Goal: Task Accomplishment & Management: Use online tool/utility

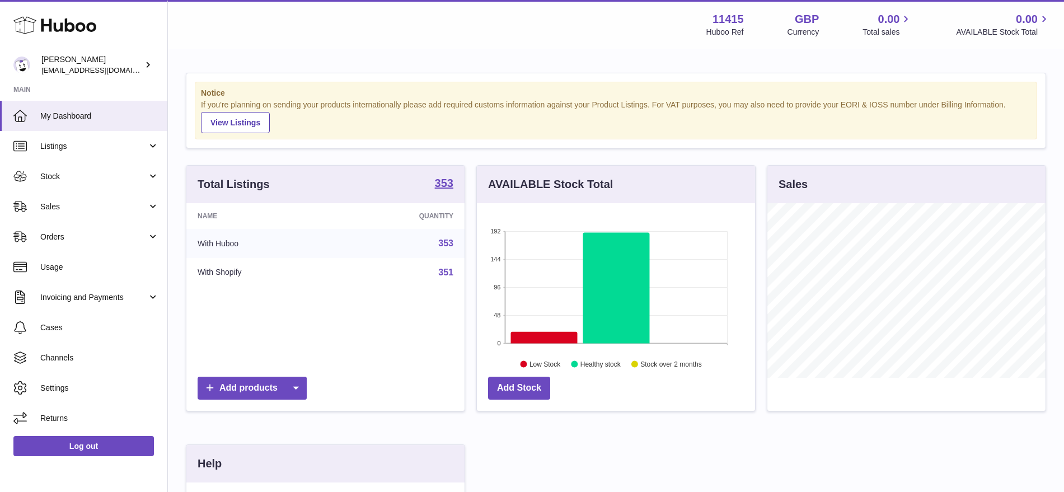
scroll to position [175, 278]
click at [85, 206] on span "Sales" at bounding box center [93, 206] width 107 height 11
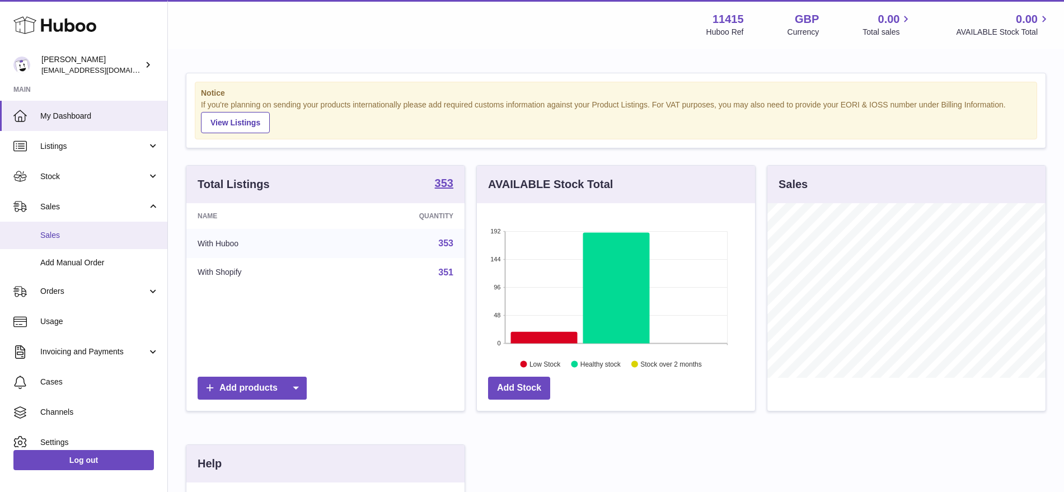
click at [84, 242] on link "Sales" at bounding box center [83, 235] width 167 height 27
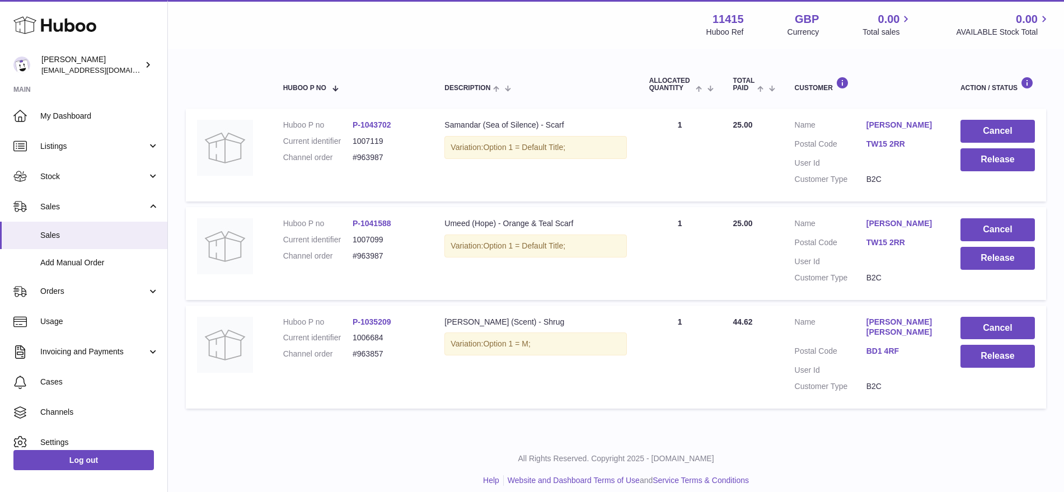
scroll to position [102, 0]
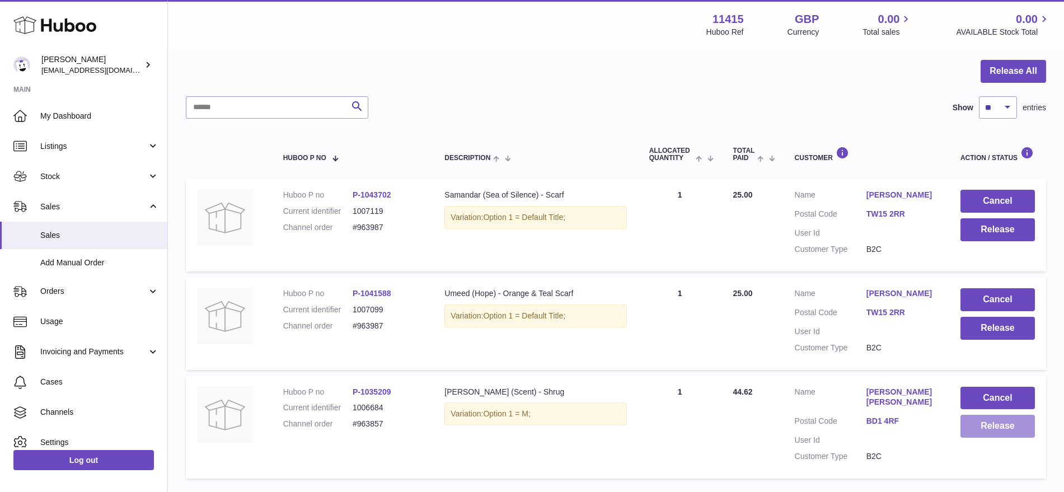
click at [979, 425] on button "Release" at bounding box center [997, 426] width 74 height 23
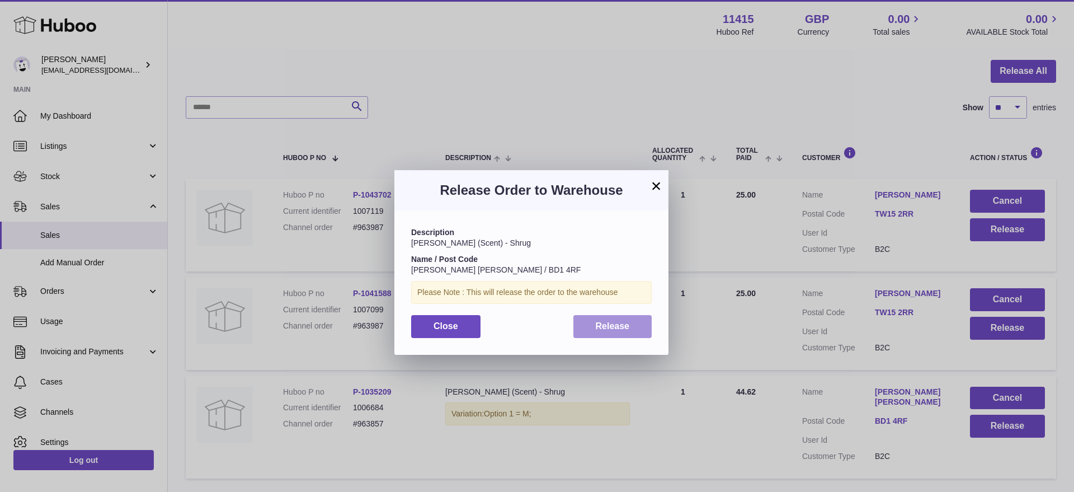
click at [631, 326] on button "Release" at bounding box center [613, 326] width 79 height 23
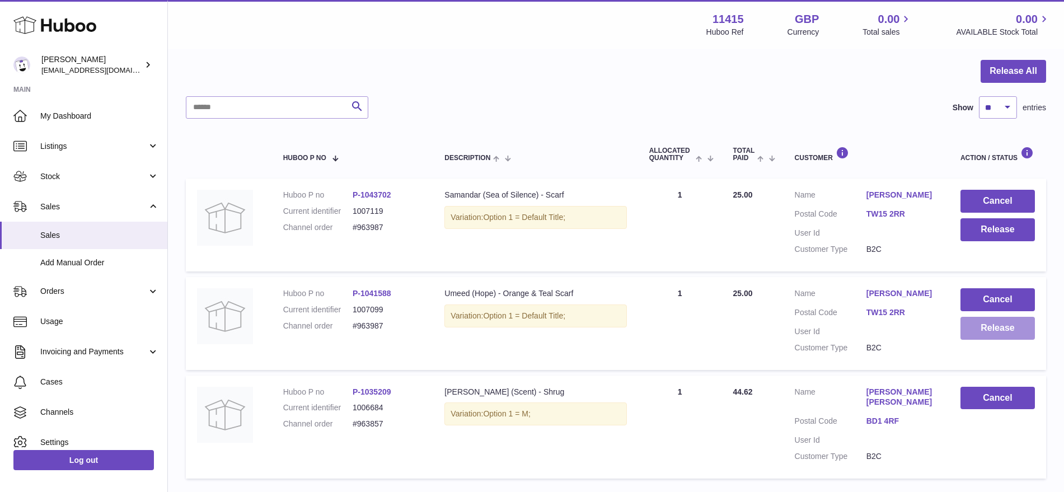
click at [967, 333] on button "Release" at bounding box center [997, 328] width 74 height 23
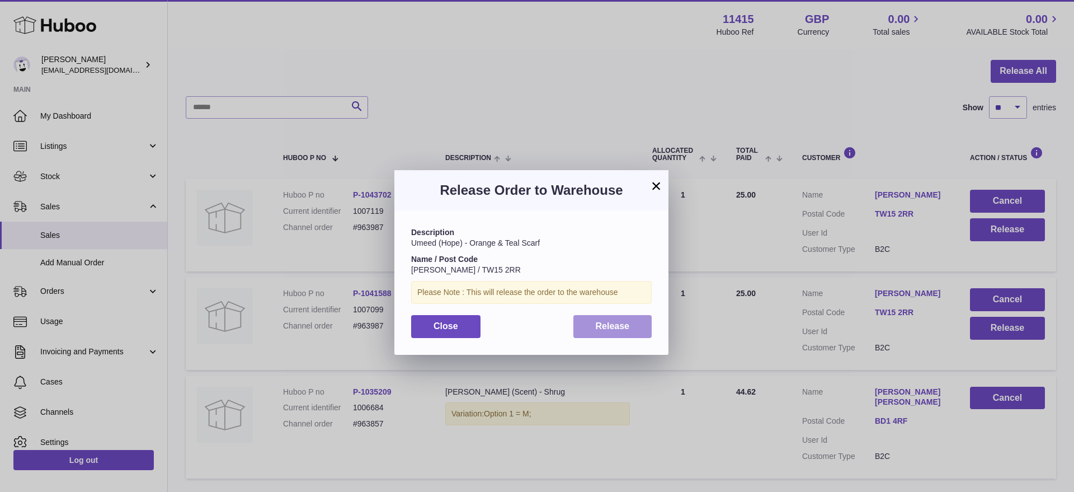
click at [626, 330] on span "Release" at bounding box center [613, 326] width 34 height 10
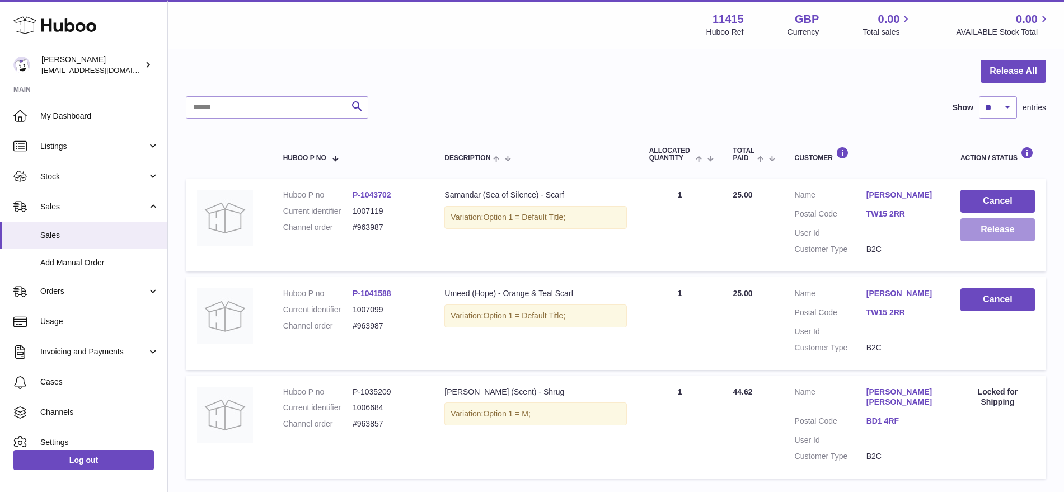
click at [962, 232] on button "Release" at bounding box center [997, 229] width 74 height 23
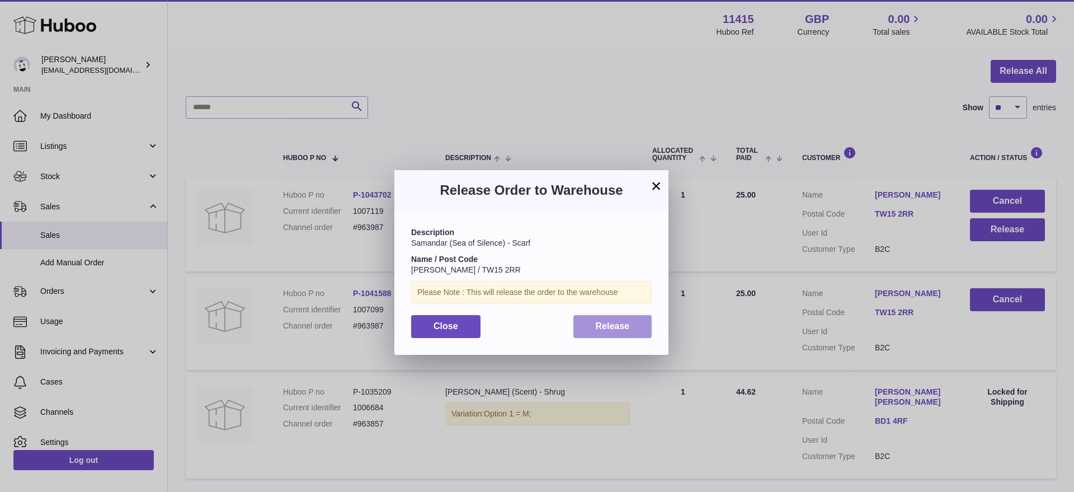
click at [598, 328] on span "Release" at bounding box center [613, 326] width 34 height 10
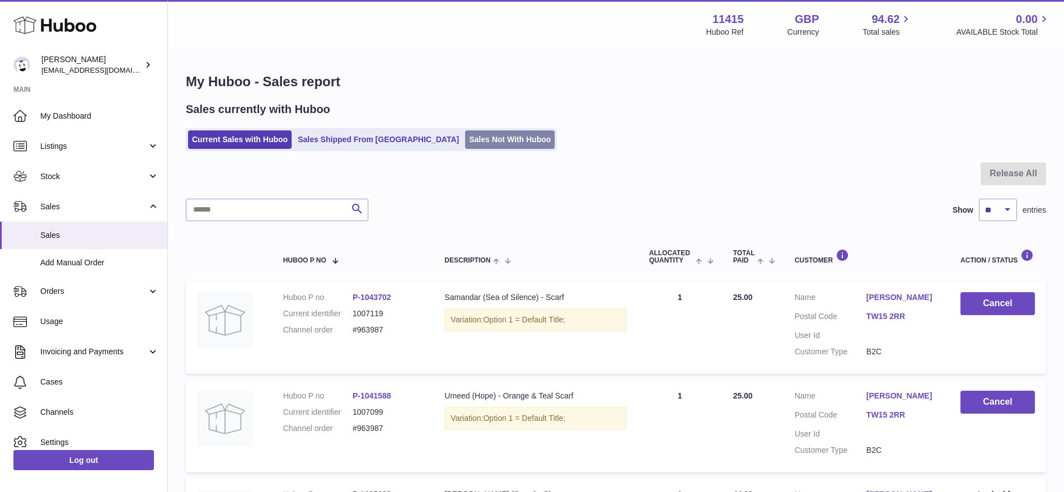
click at [465, 142] on link "Sales Not With Huboo" at bounding box center [510, 139] width 90 height 18
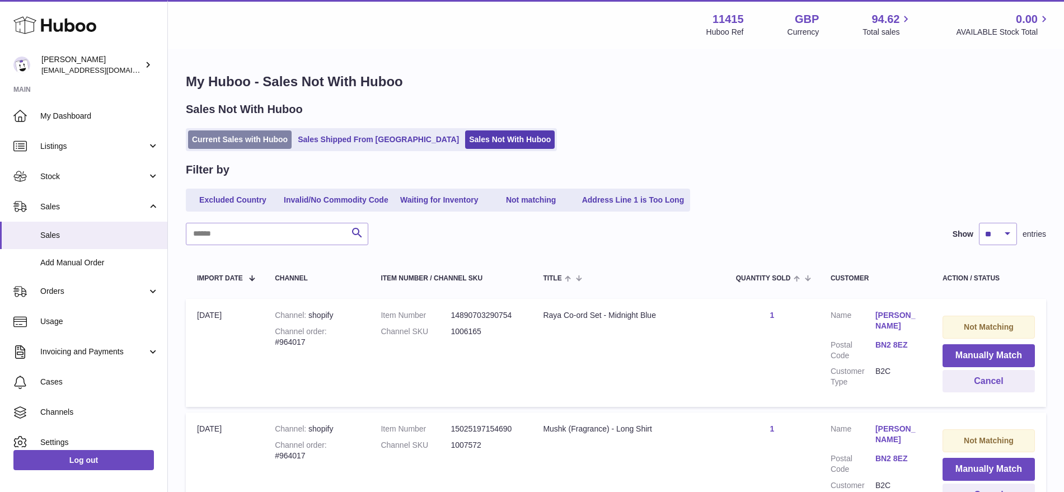
click at [253, 134] on link "Current Sales with Huboo" at bounding box center [240, 139] width 104 height 18
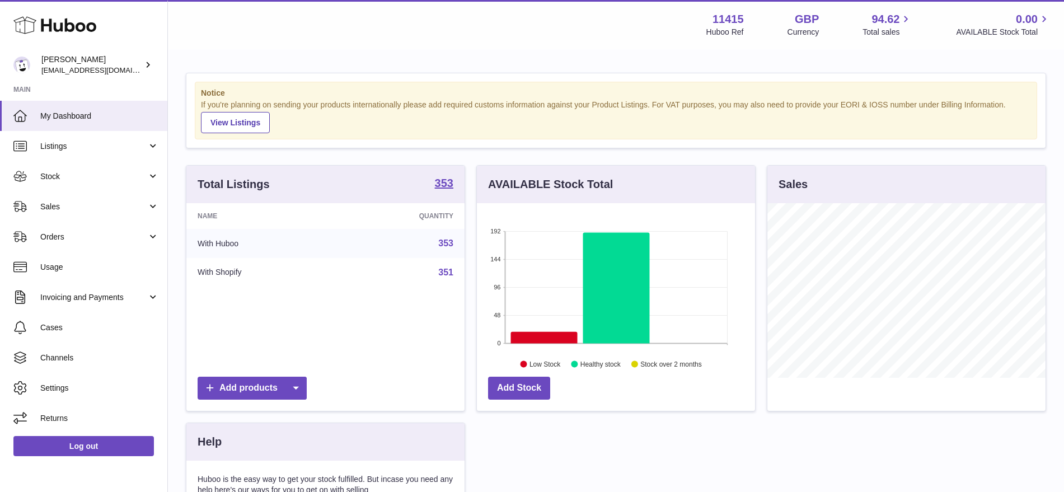
scroll to position [175, 278]
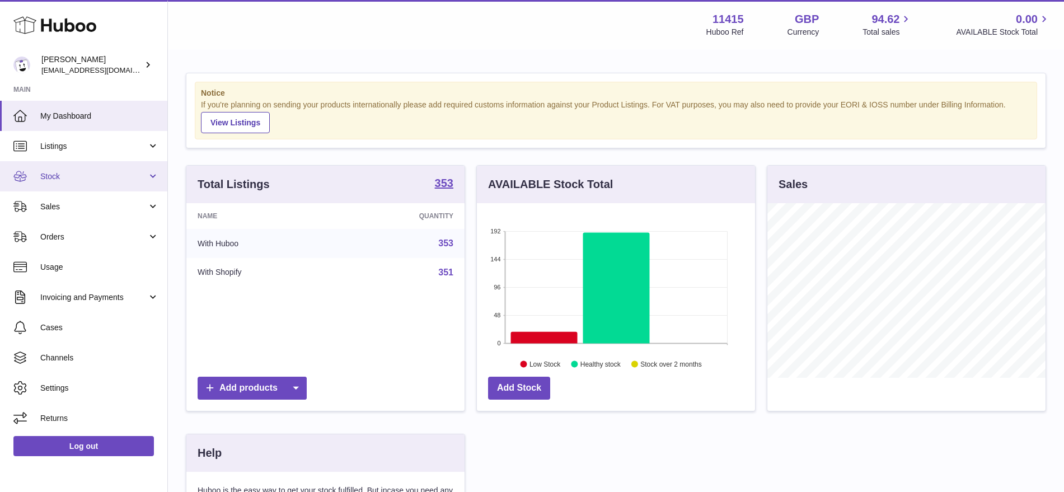
click at [45, 181] on span "Stock" at bounding box center [93, 176] width 107 height 11
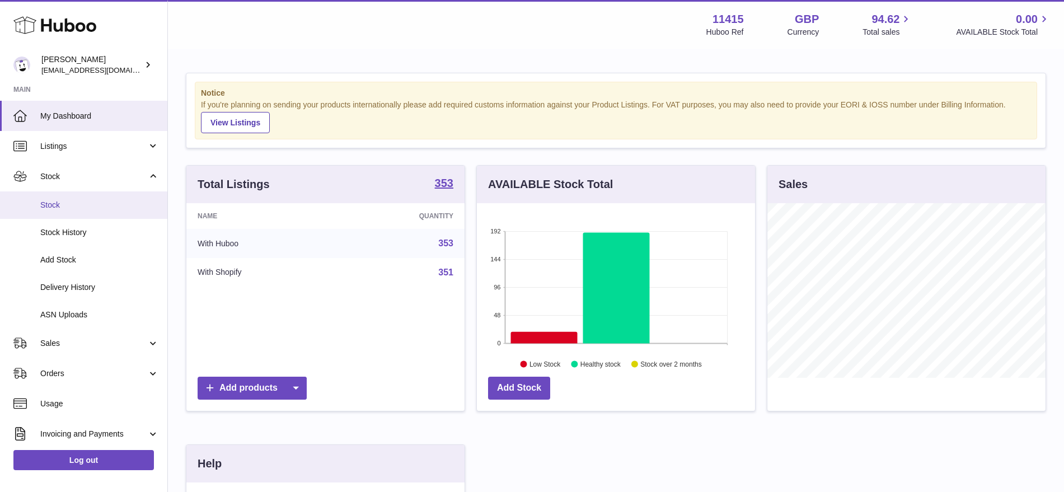
click at [69, 200] on span "Stock" at bounding box center [99, 205] width 119 height 11
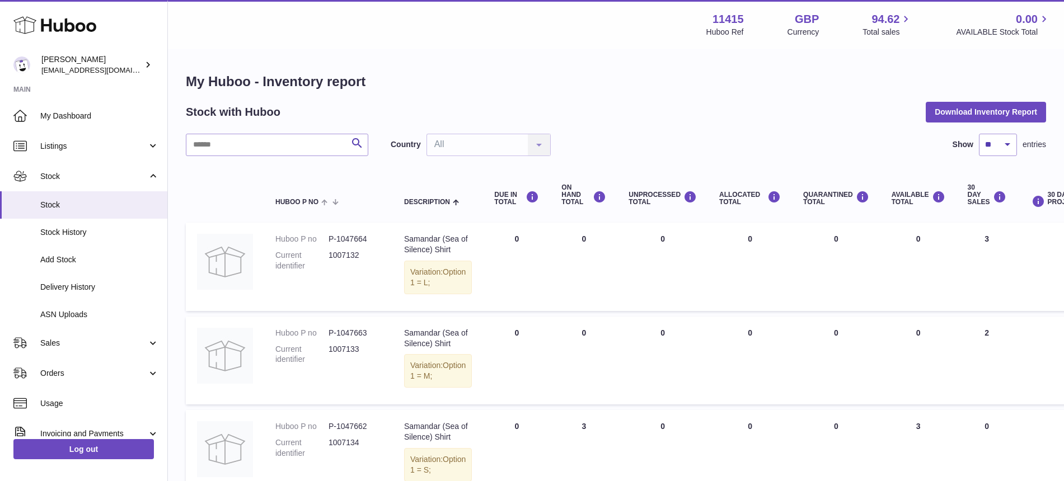
click at [74, 342] on span "Sales" at bounding box center [93, 343] width 107 height 11
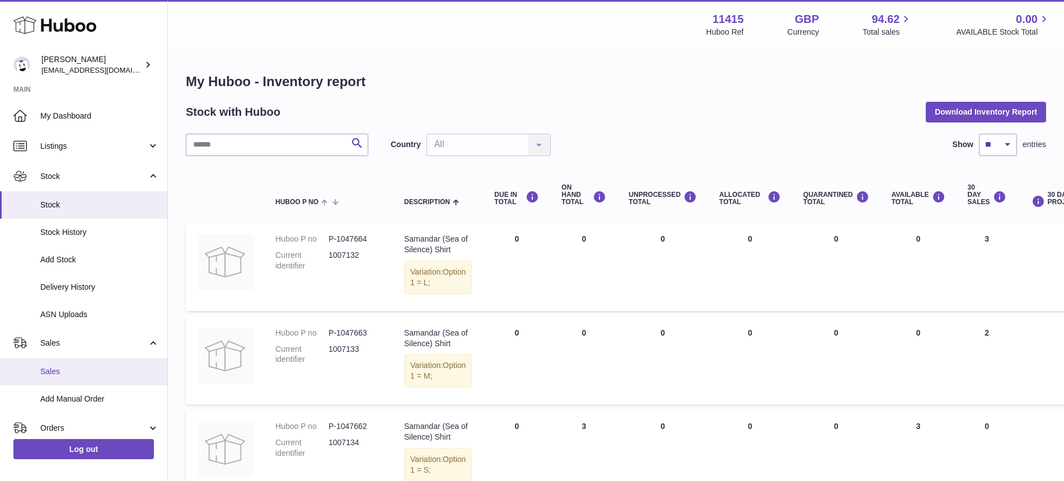
click at [68, 365] on link "Sales" at bounding box center [83, 371] width 167 height 27
